Goal: Complete application form

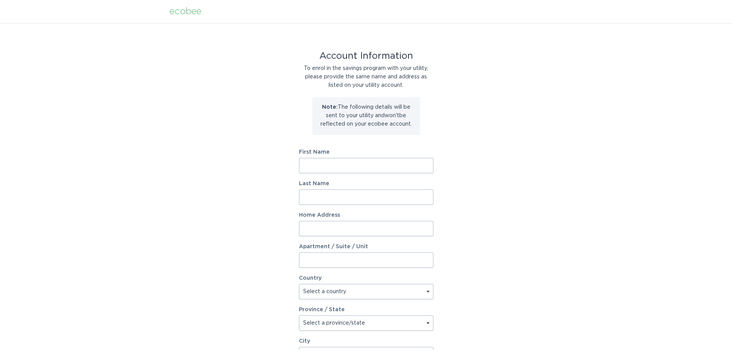
click at [332, 166] on input "First Name" at bounding box center [366, 165] width 134 height 15
type input "[PERSON_NAME]"
type input "[STREET_ADDRESS][PERSON_NAME]"
type input "Bldg 1 Suite 101A"
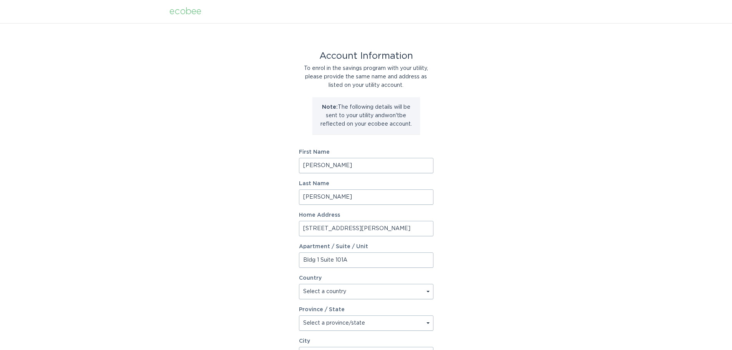
select select "US"
type input "Phoenix"
type input "85044"
select select "AZ"
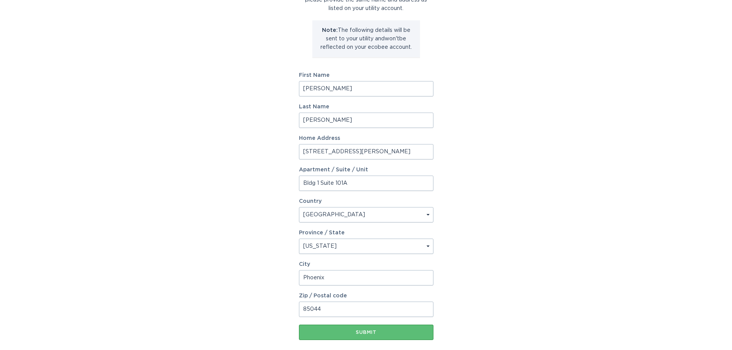
scroll to position [118, 0]
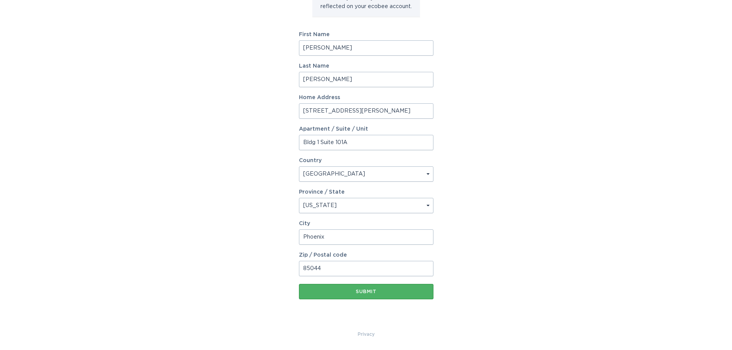
click at [380, 293] on div "Submit" at bounding box center [366, 291] width 127 height 5
